Goal: Information Seeking & Learning: Learn about a topic

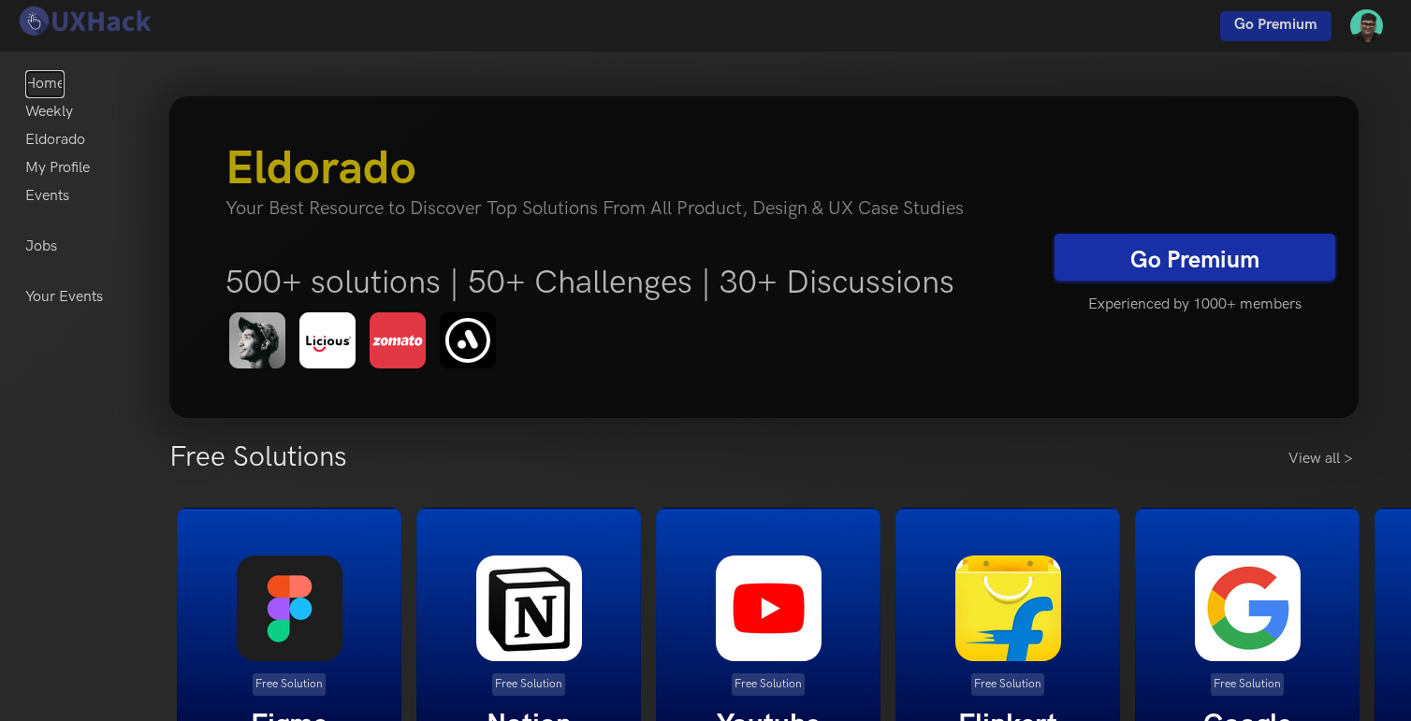
click at [54, 91] on link "Home" at bounding box center [44, 84] width 39 height 28
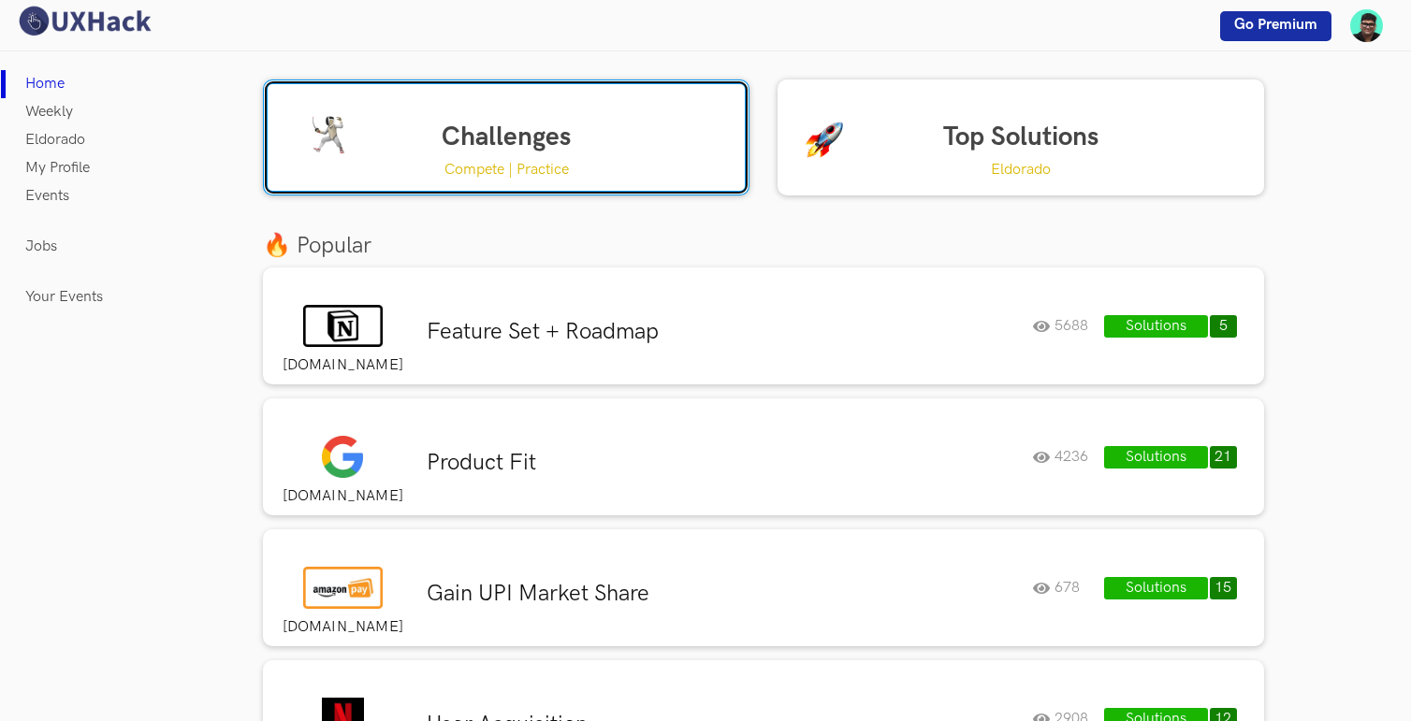
click at [486, 152] on link "Challenges Compete | Practice" at bounding box center [506, 138] width 486 height 116
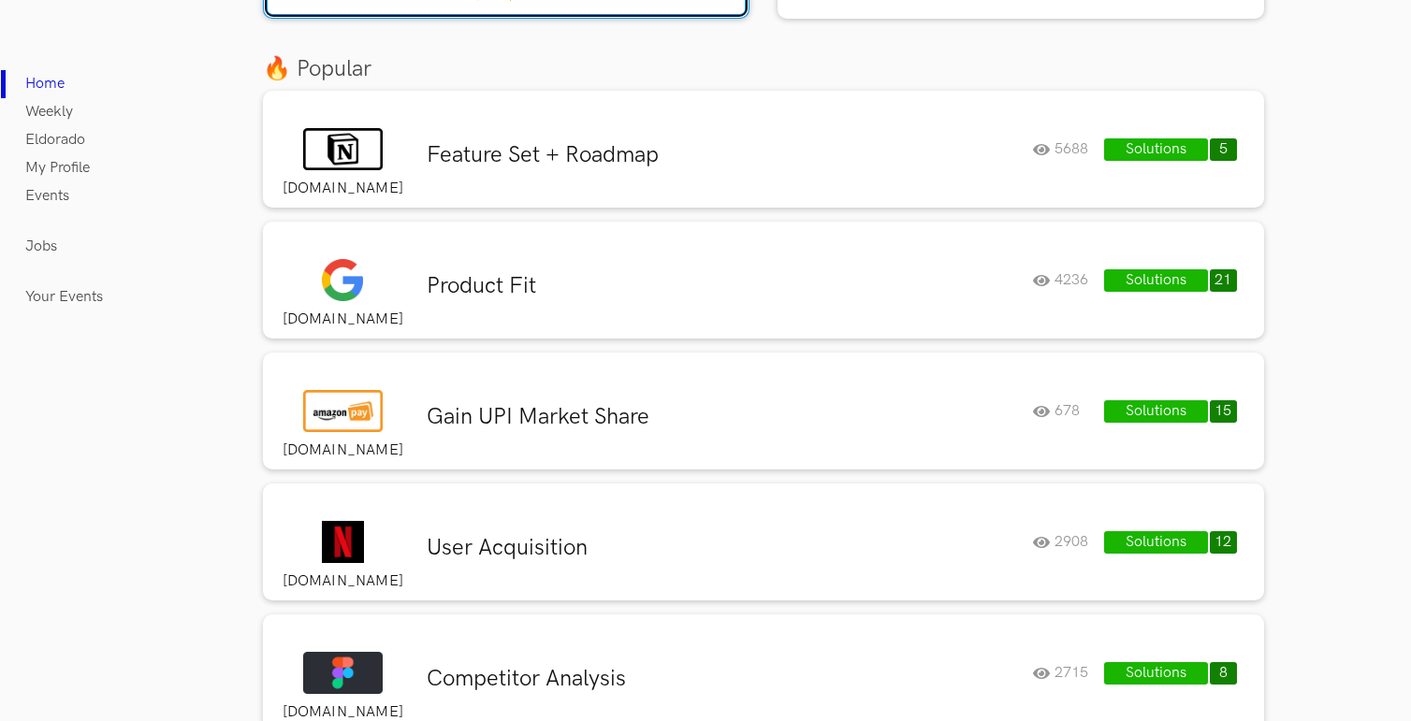
scroll to position [196, 0]
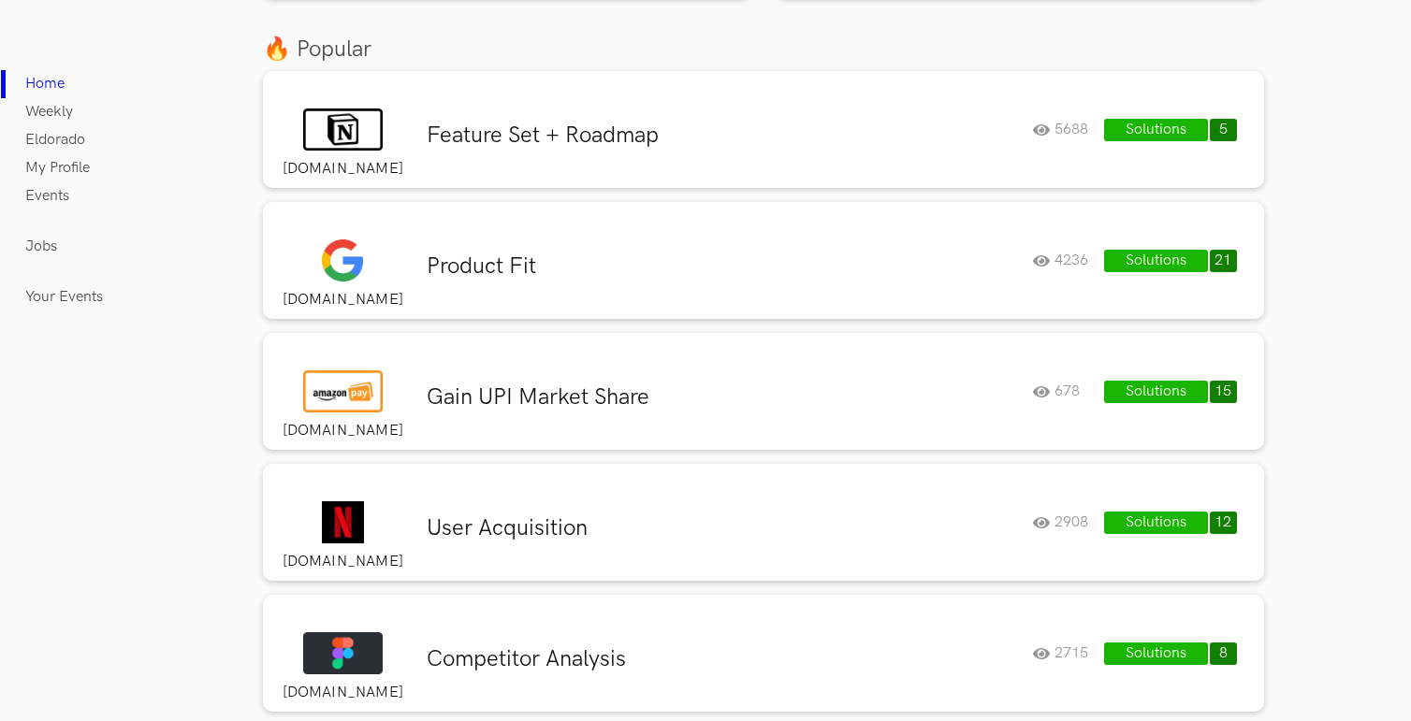
click at [1234, 525] on button "12" at bounding box center [1222, 523] width 27 height 22
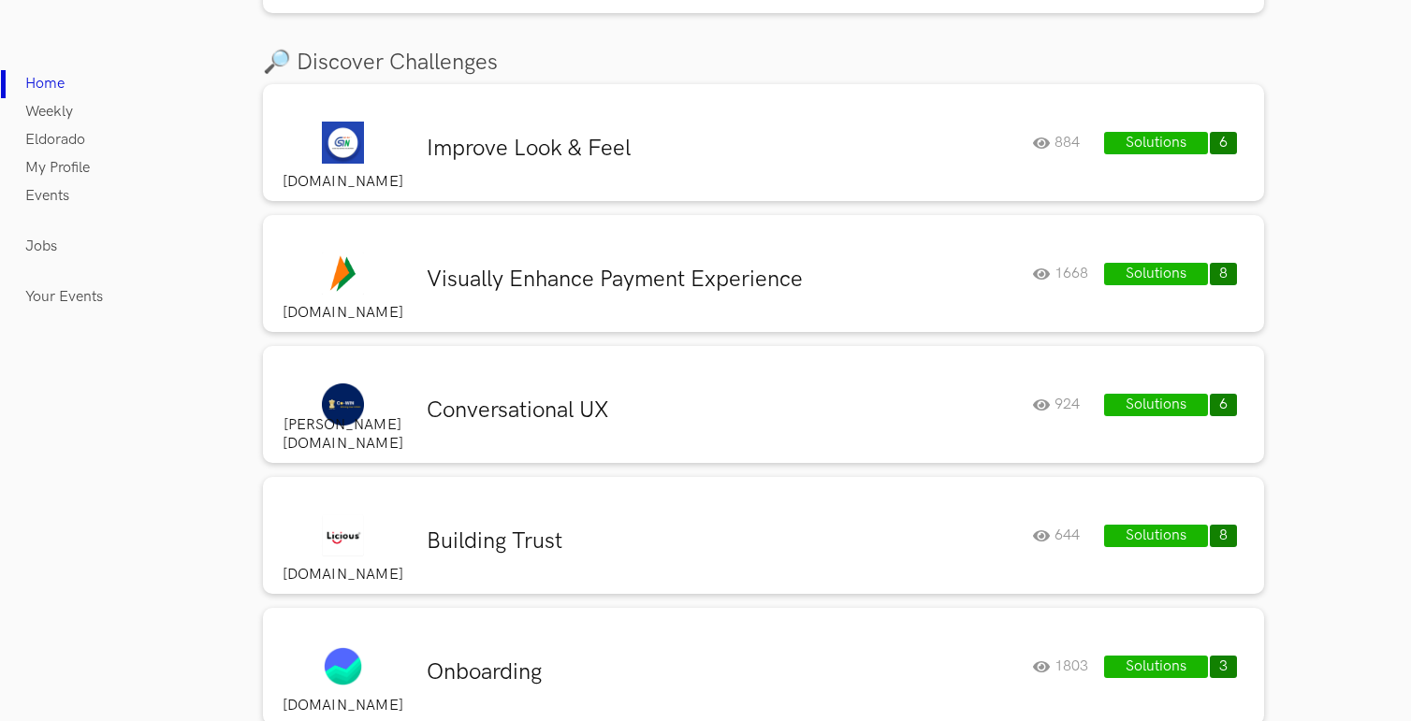
scroll to position [1576, 0]
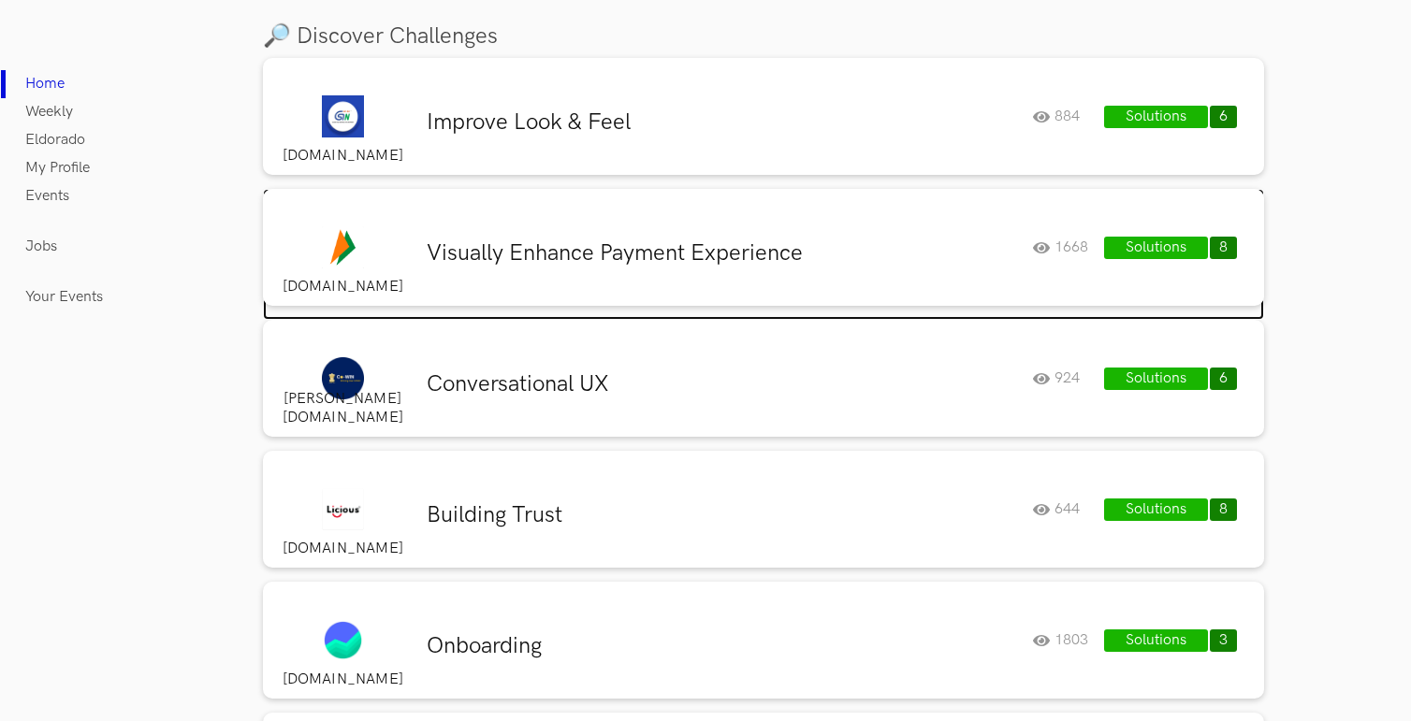
click at [786, 268] on div "Visually Enhance Payment Experience" at bounding box center [721, 257] width 619 height 36
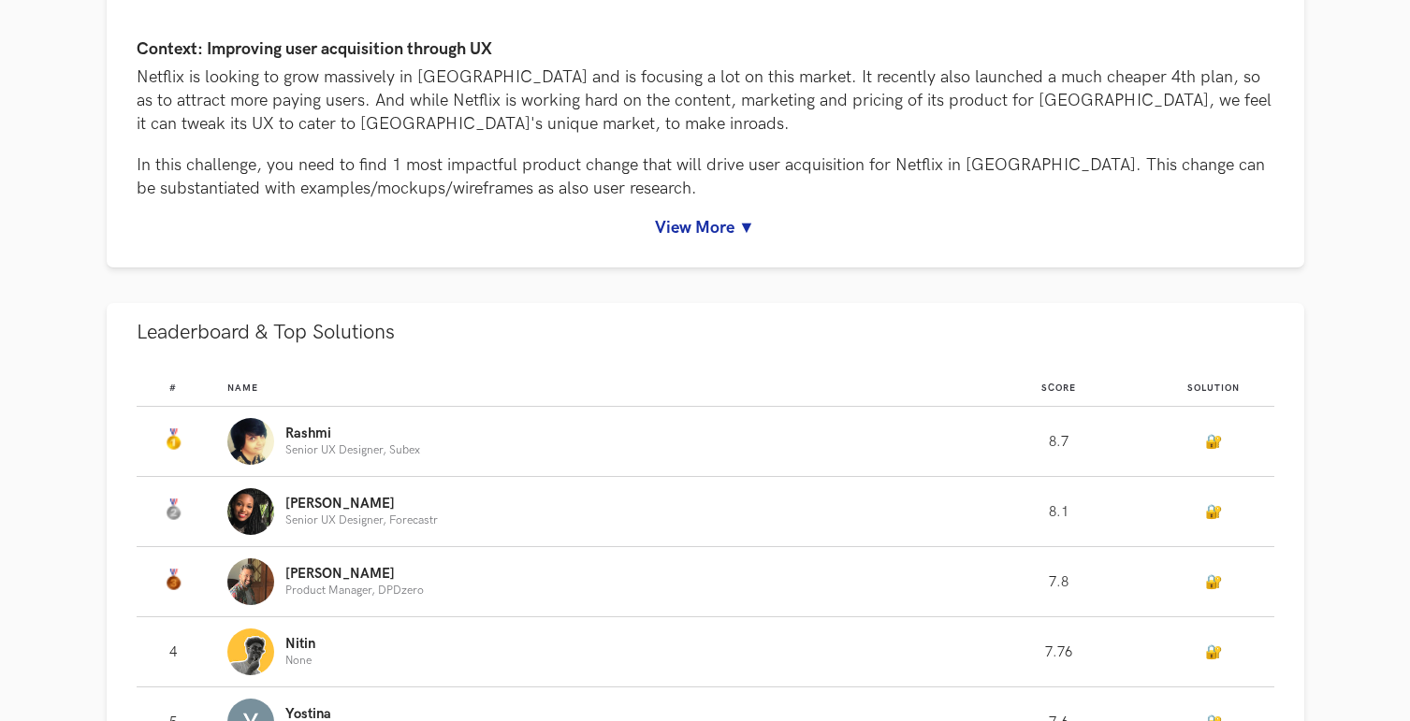
scroll to position [260, 0]
click at [722, 219] on link "View More ▼" at bounding box center [705, 227] width 1137 height 20
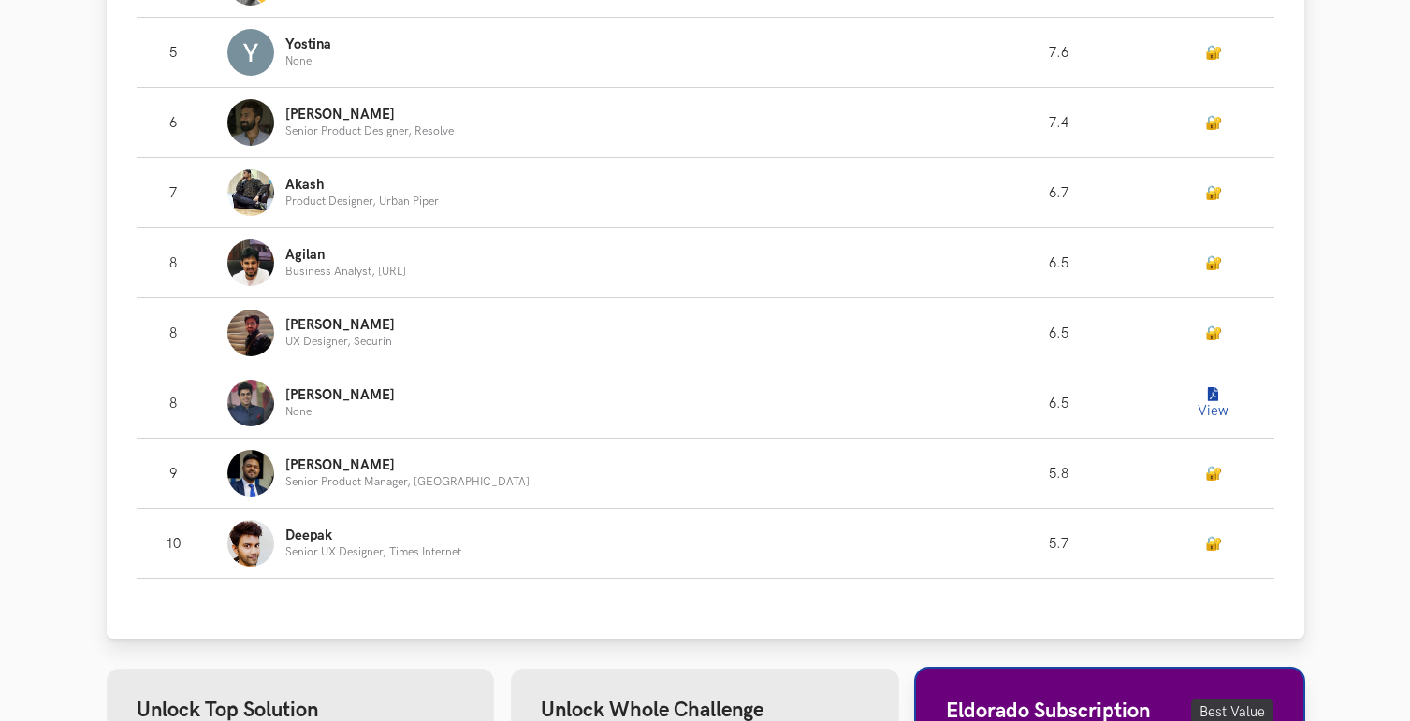
scroll to position [1730, 0]
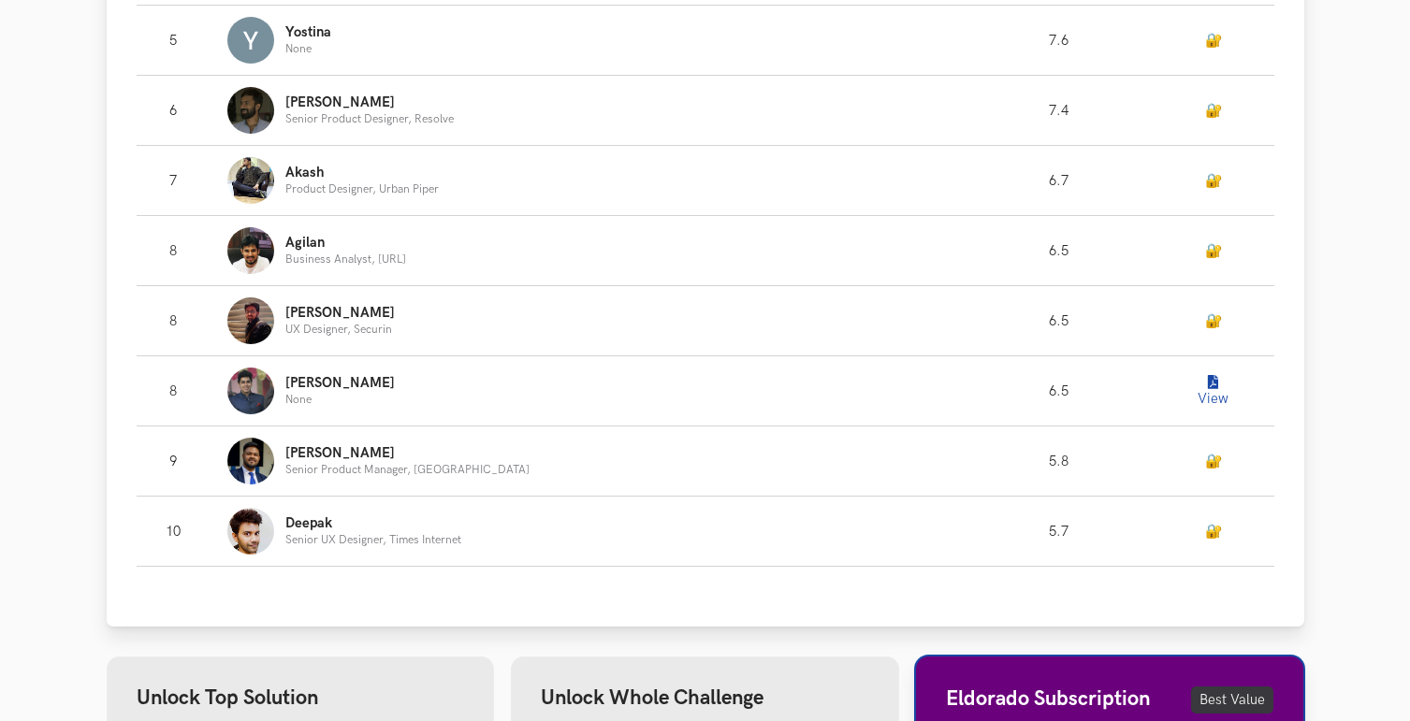
click at [1207, 386] on button "View" at bounding box center [1212, 390] width 37 height 37
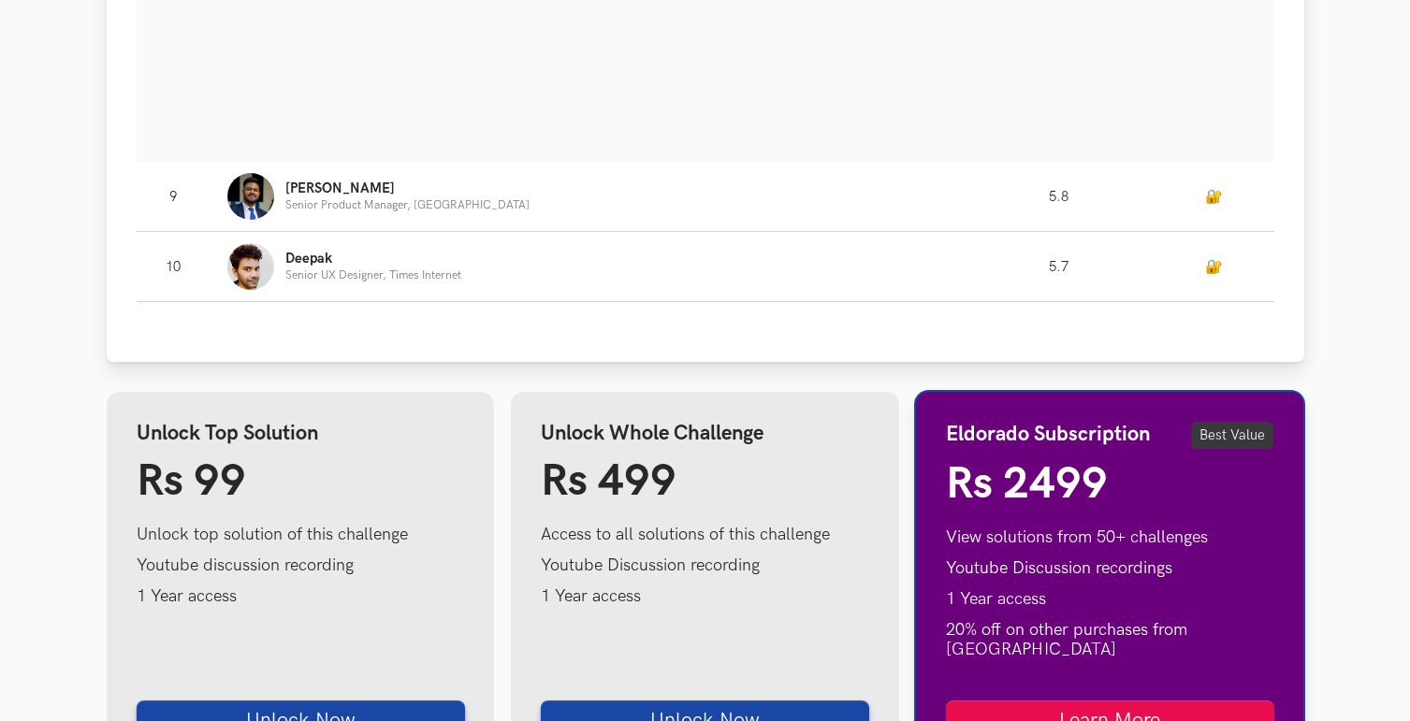
scroll to position [2497, 0]
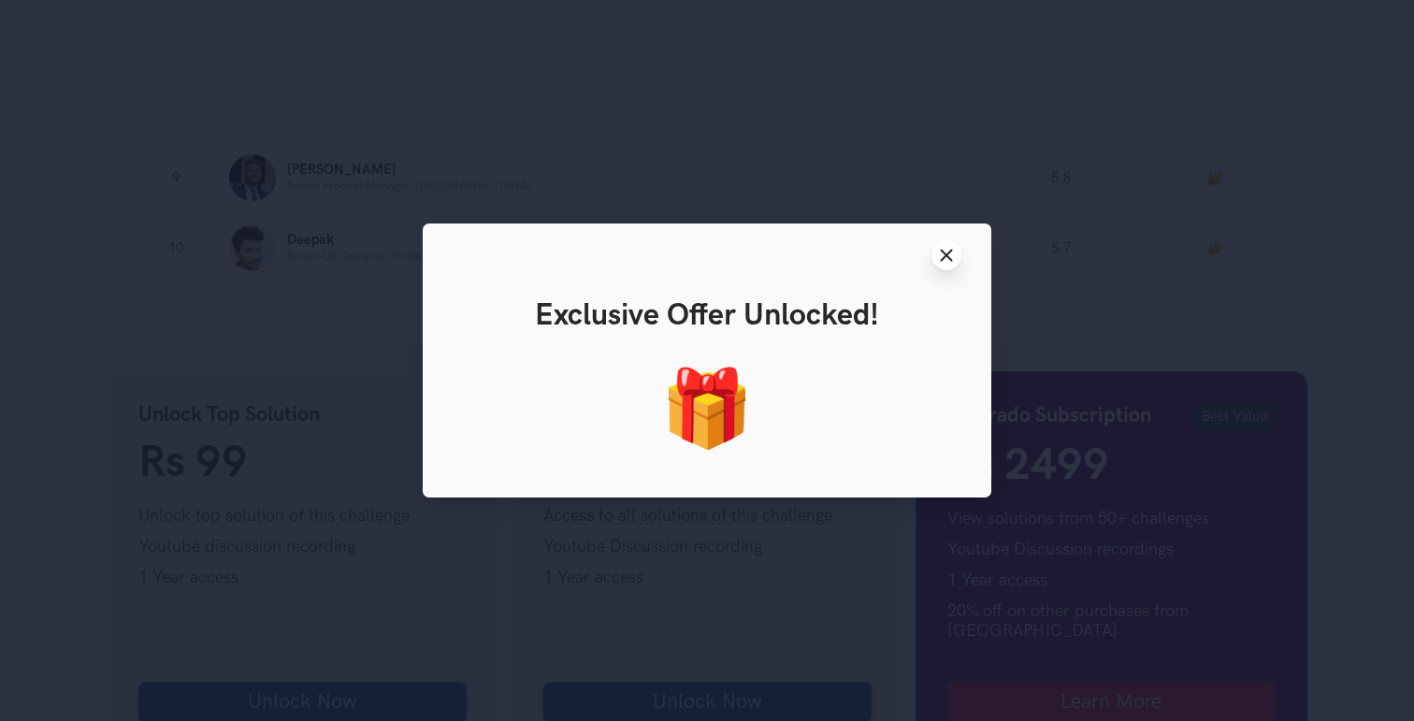
click at [950, 251] on line at bounding box center [947, 256] width 10 height 10
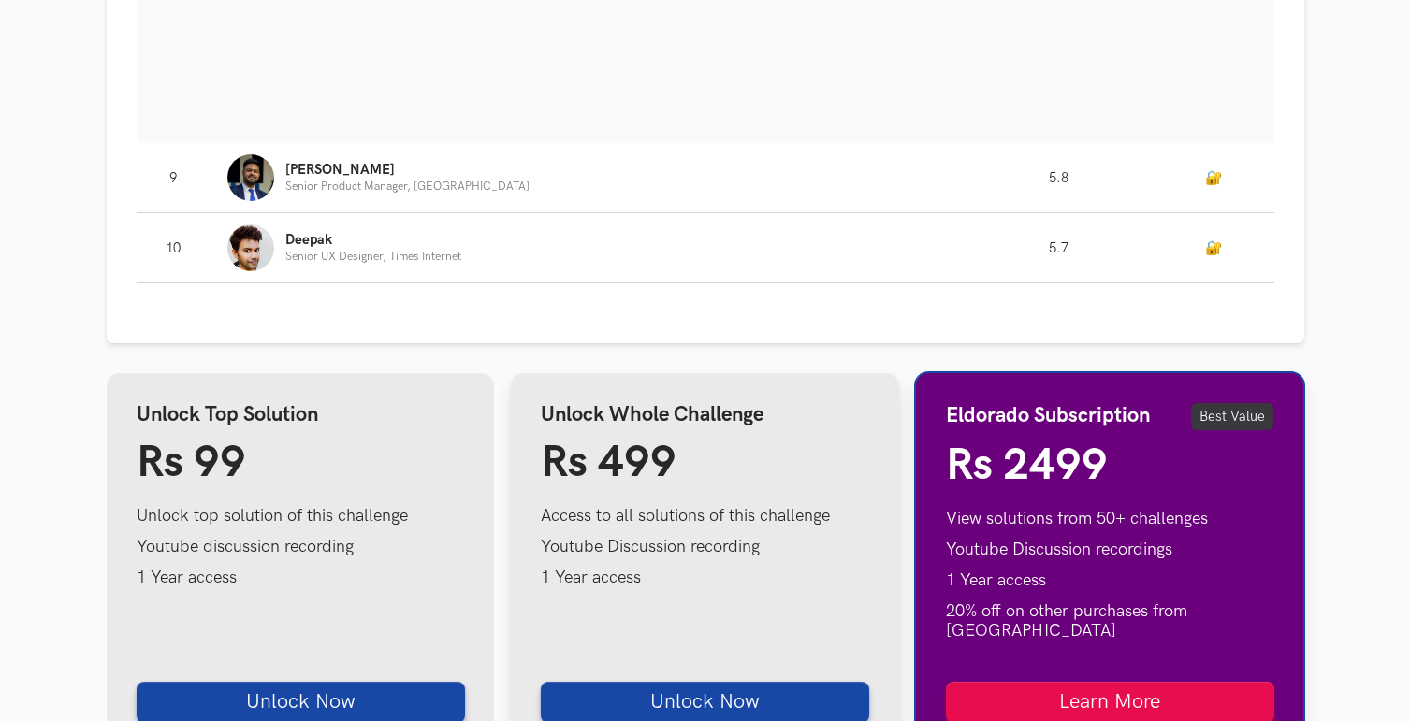
click at [586, 405] on h4 "Unlock Whole Challenge" at bounding box center [705, 415] width 328 height 24
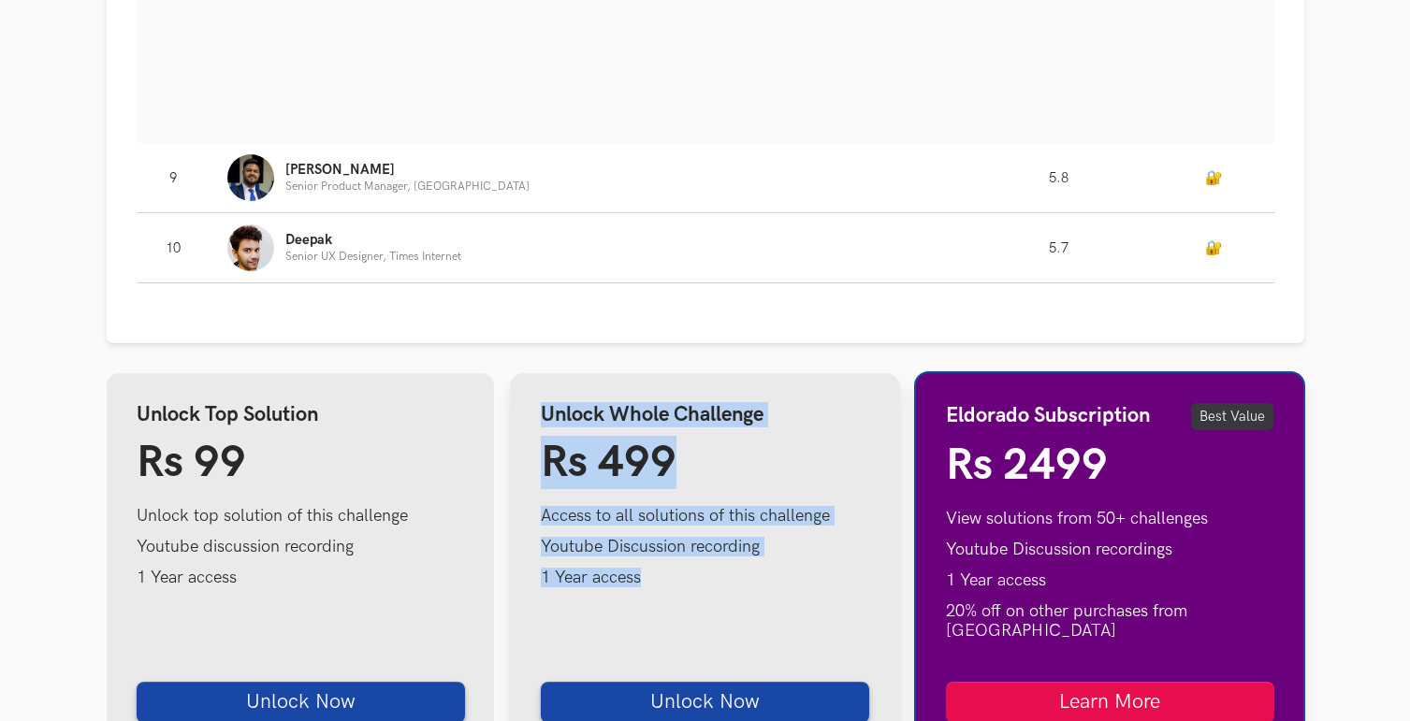
drag, startPoint x: 586, startPoint y: 405, endPoint x: 755, endPoint y: 593, distance: 252.4
click at [755, 593] on div "Unlock Whole Challenge Rs 499 Access to all solutions of this challenge Youtube…" at bounding box center [705, 563] width 388 height 380
click at [755, 593] on ul "Access to all solutions of this challenge Youtube Discussion recording 1 Year a…" at bounding box center [705, 552] width 328 height 93
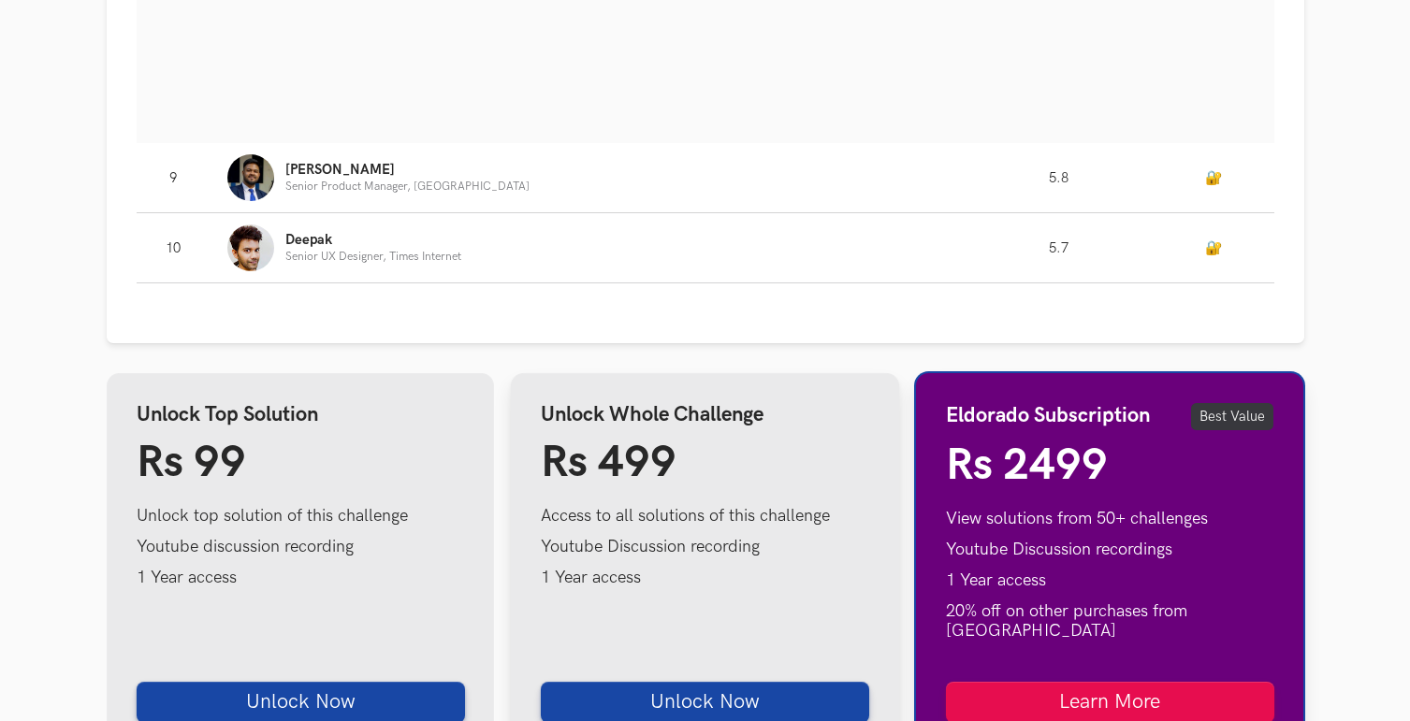
click at [755, 593] on ul "Access to all solutions of this challenge Youtube Discussion recording 1 Year a…" at bounding box center [705, 552] width 328 height 93
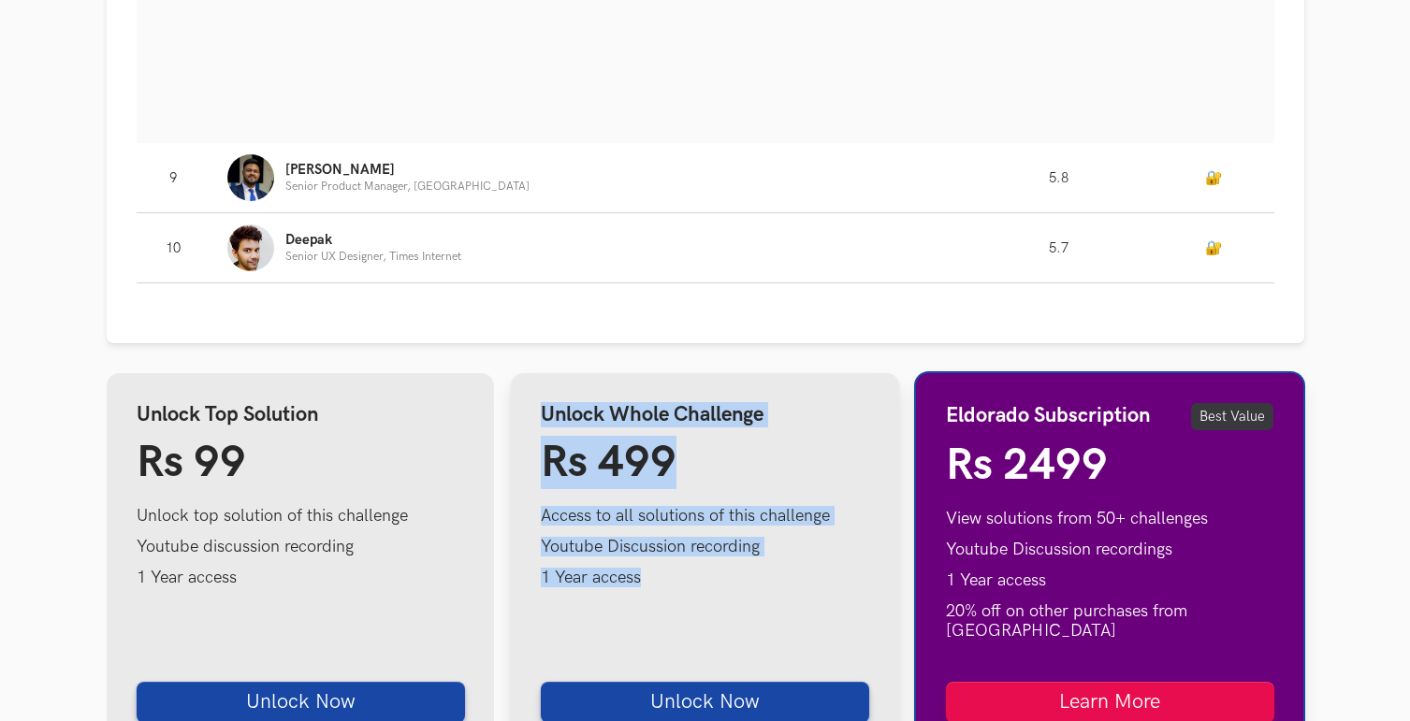
drag, startPoint x: 755, startPoint y: 593, endPoint x: 628, endPoint y: 413, distance: 220.1
click at [628, 413] on div "Unlock Whole Challenge Rs 499 Access to all solutions of this challenge Youtube…" at bounding box center [705, 563] width 388 height 380
click at [628, 413] on h4 "Unlock Whole Challenge" at bounding box center [705, 415] width 328 height 24
